Goal: Information Seeking & Learning: Learn about a topic

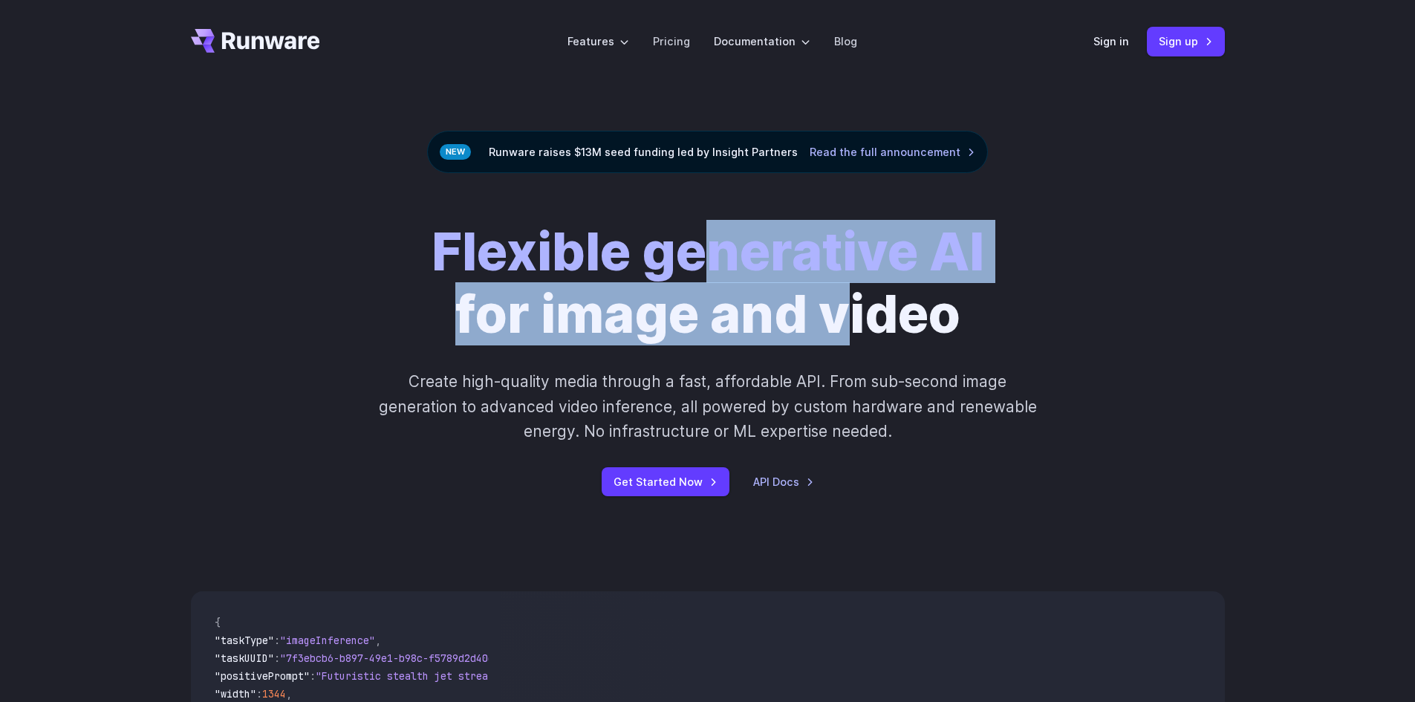
drag, startPoint x: 714, startPoint y: 270, endPoint x: 856, endPoint y: 314, distance: 148.7
click at [856, 314] on h1 "Flexible generative AI for image and video" at bounding box center [708, 283] width 553 height 125
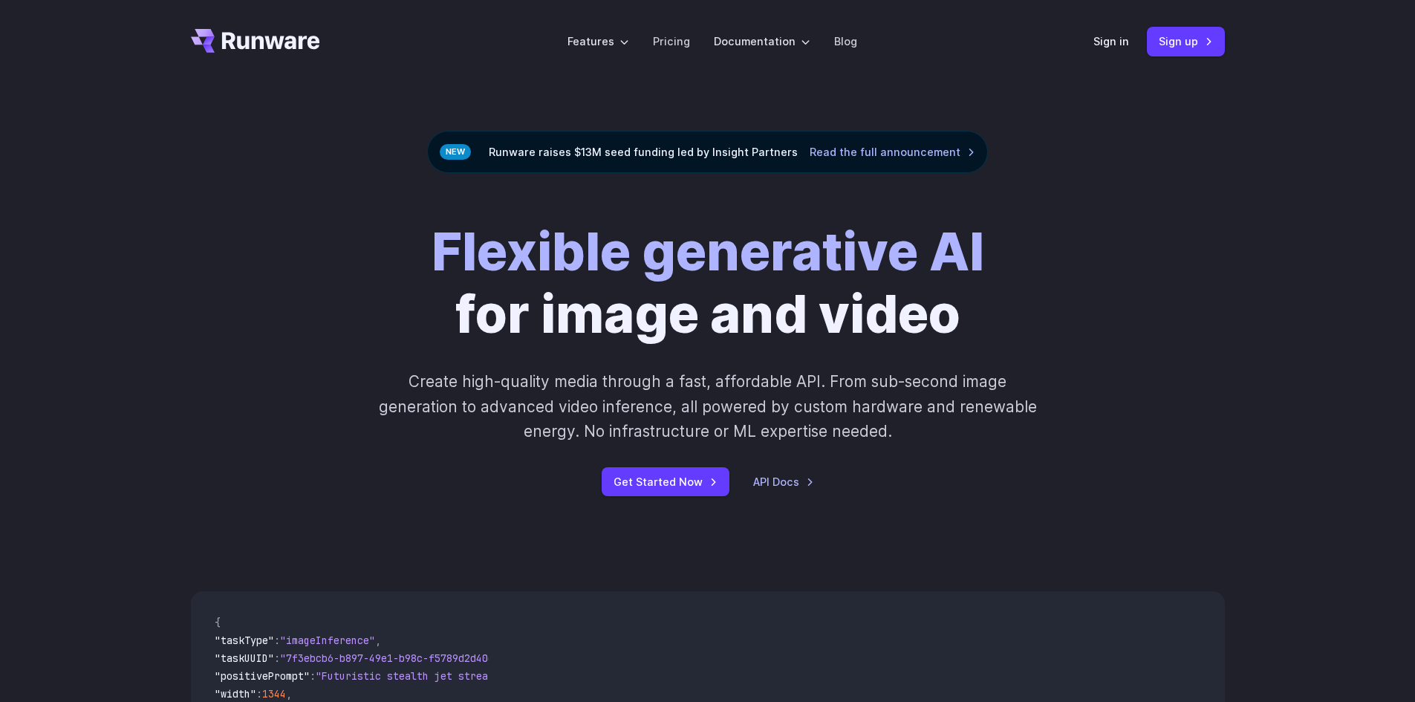
click at [937, 314] on h1 "Flexible generative AI for image and video" at bounding box center [708, 283] width 553 height 125
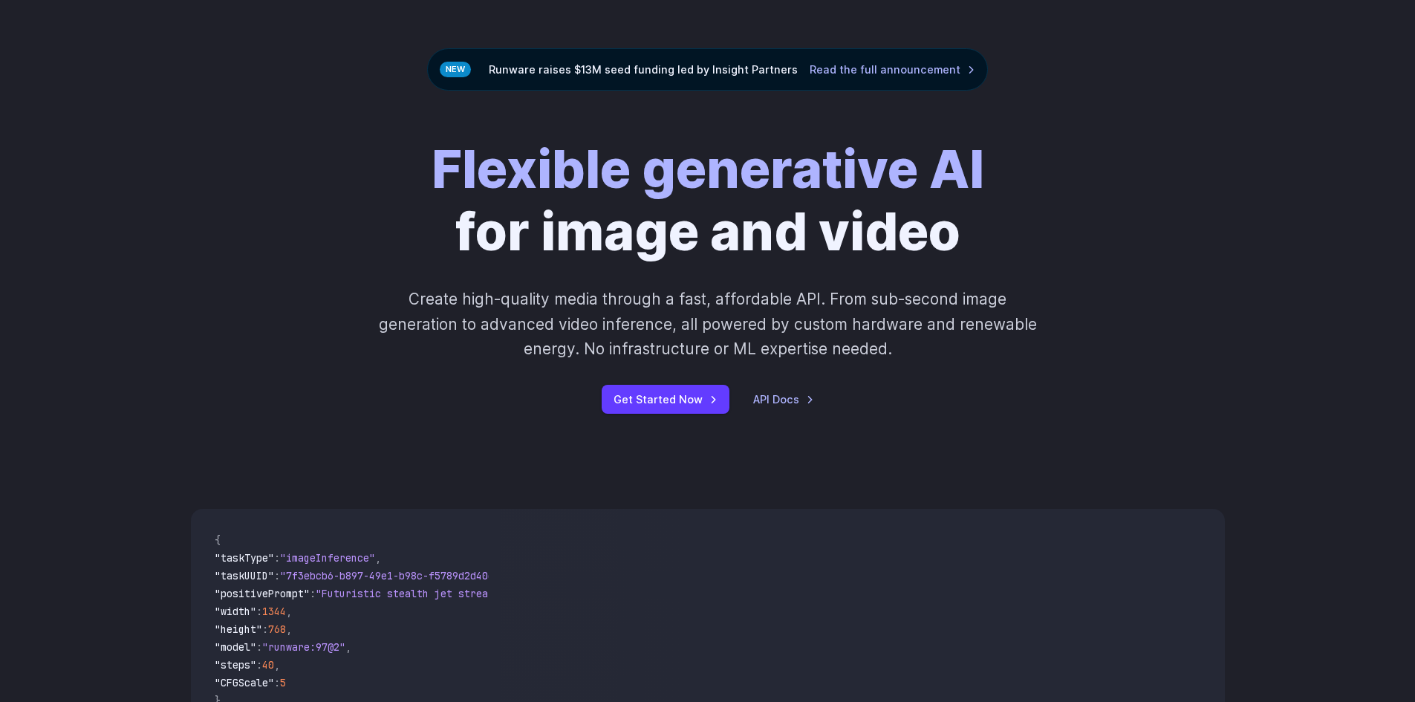
scroll to position [371, 0]
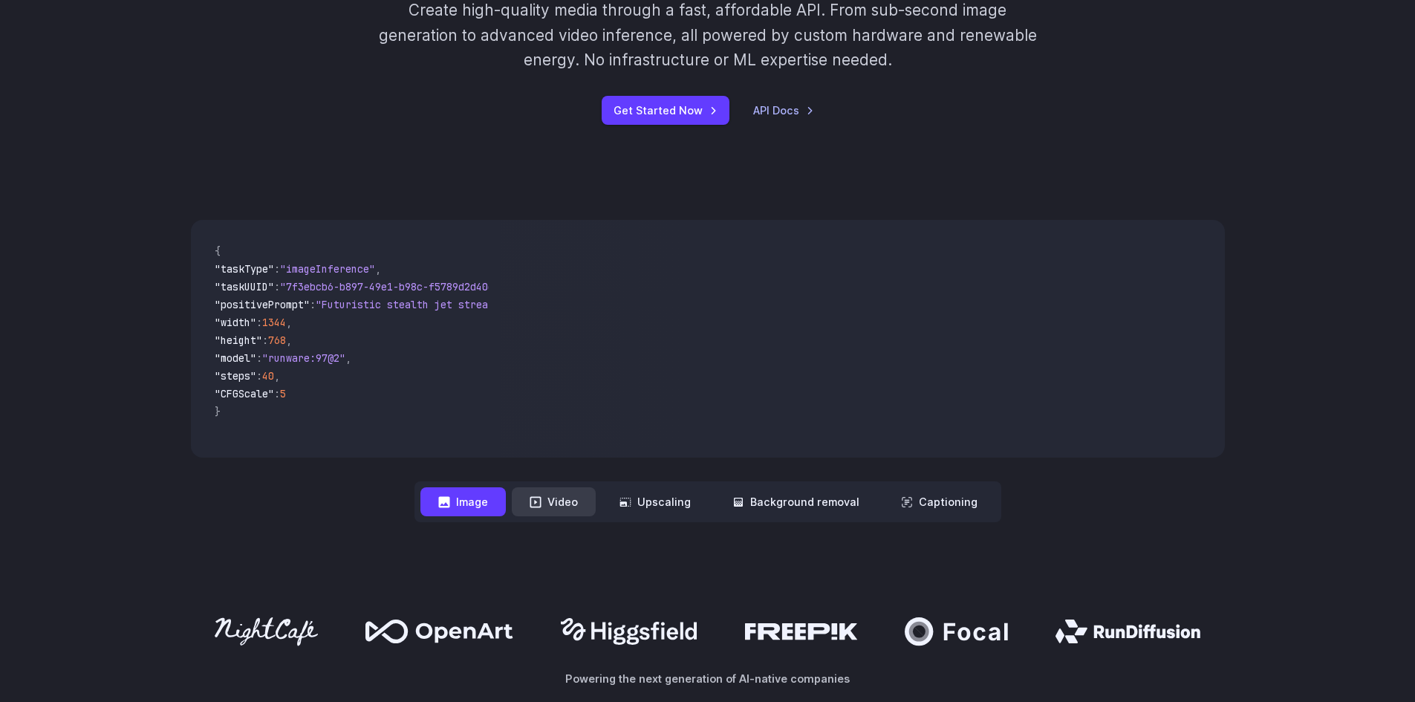
click at [553, 511] on button "Video" at bounding box center [554, 501] width 84 height 29
click at [473, 508] on button "Image" at bounding box center [462, 501] width 85 height 29
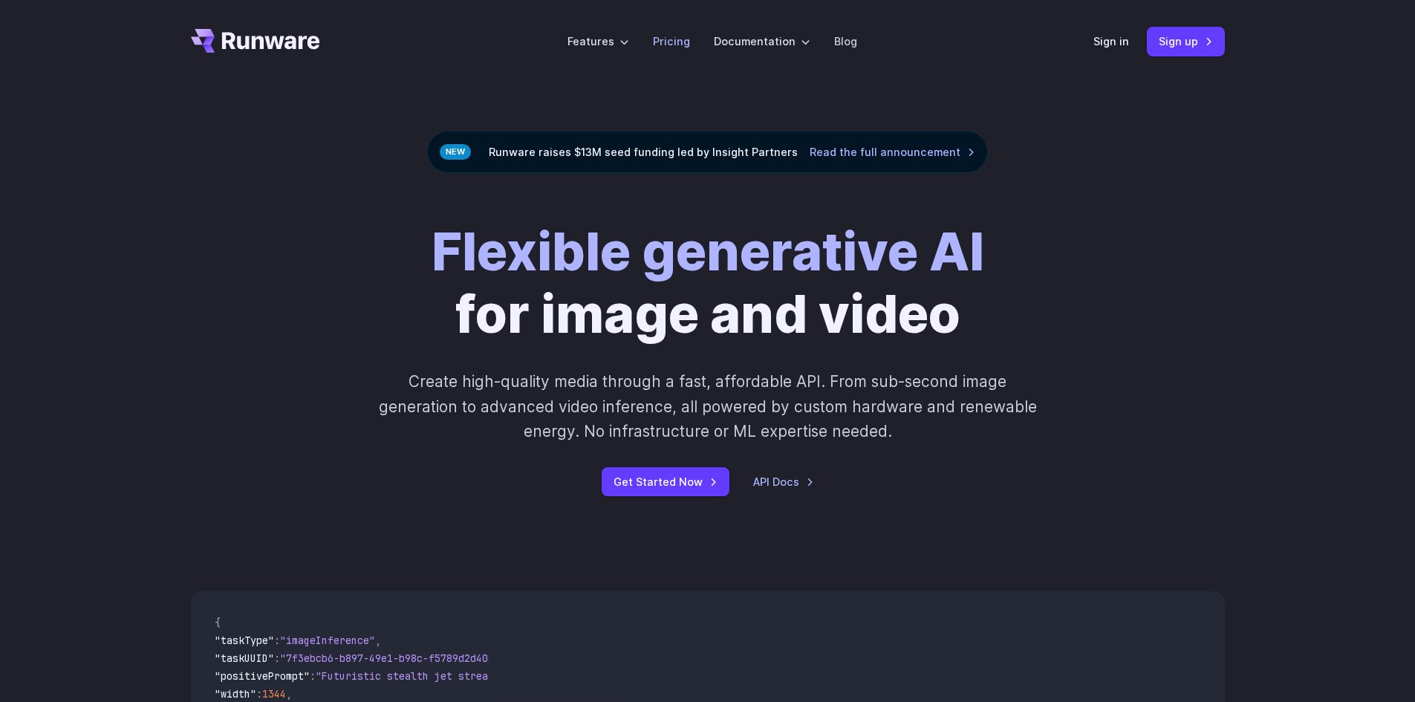
click at [670, 40] on link "Pricing" at bounding box center [671, 41] width 37 height 17
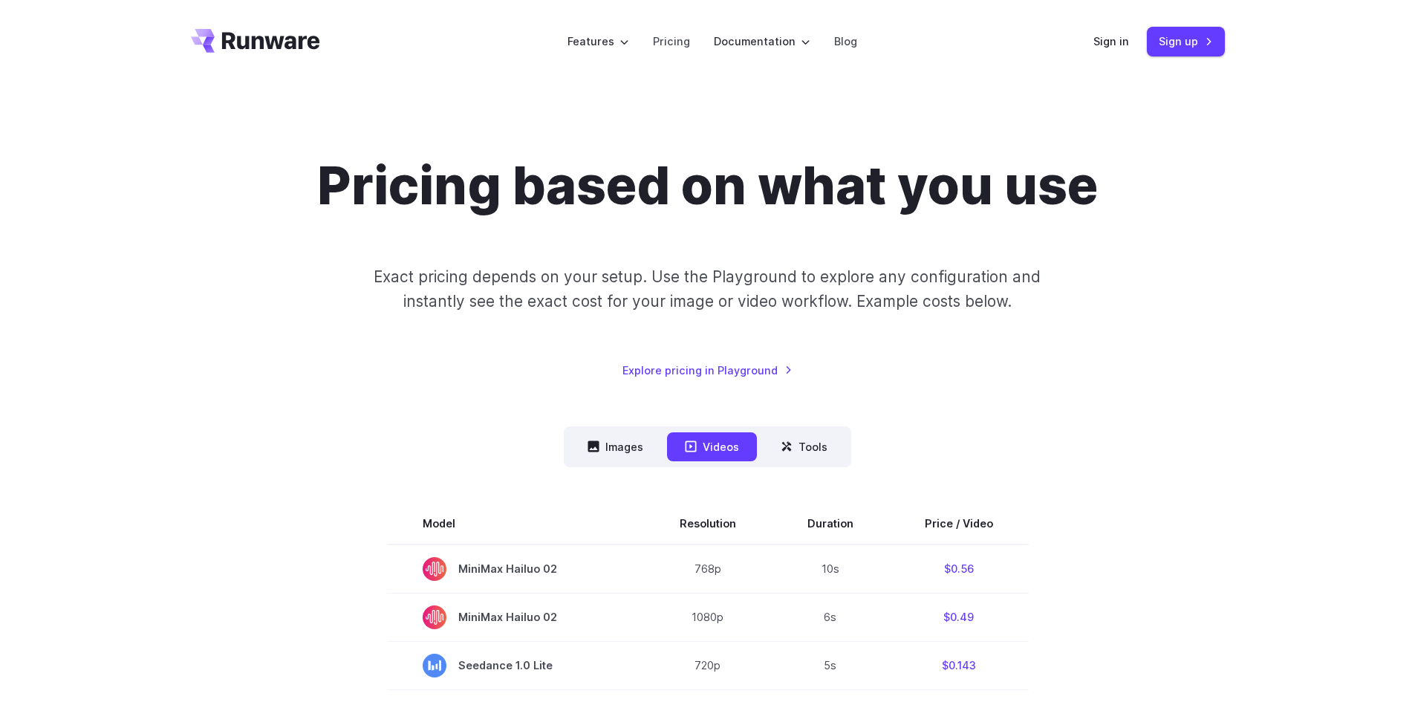
click at [945, 287] on p "Exact pricing depends on your setup. Use the Playground to explore any configur…" at bounding box center [706, 289] width 723 height 50
click at [1097, 217] on h1 "Pricing based on what you use" at bounding box center [707, 185] width 781 height 62
